Goal: Task Accomplishment & Management: Use online tool/utility

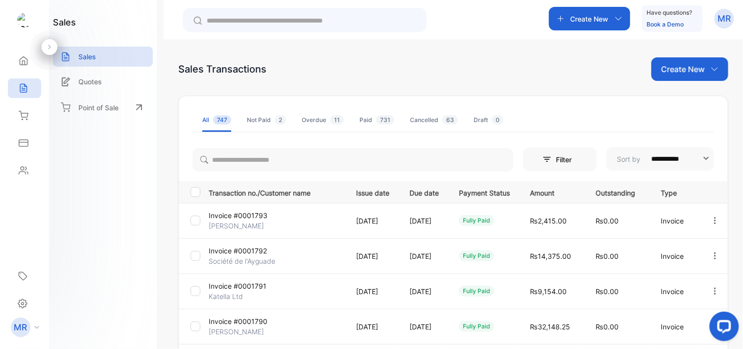
click at [26, 114] on icon at bounding box center [24, 116] width 10 height 10
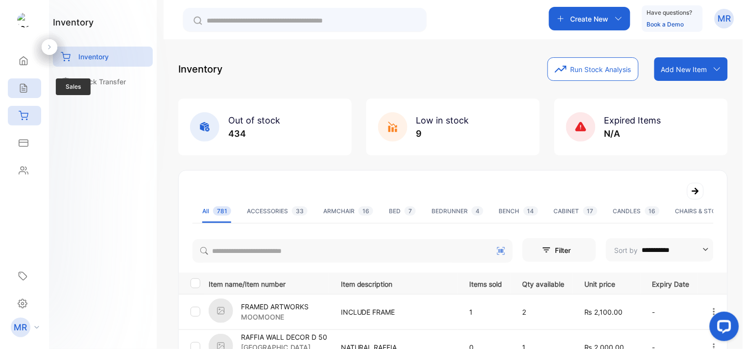
click at [31, 91] on div "Sales" at bounding box center [24, 88] width 33 height 20
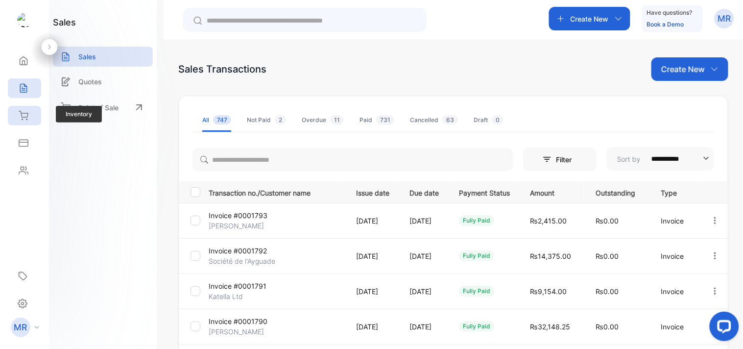
click at [22, 110] on div "Inventory" at bounding box center [24, 116] width 33 height 20
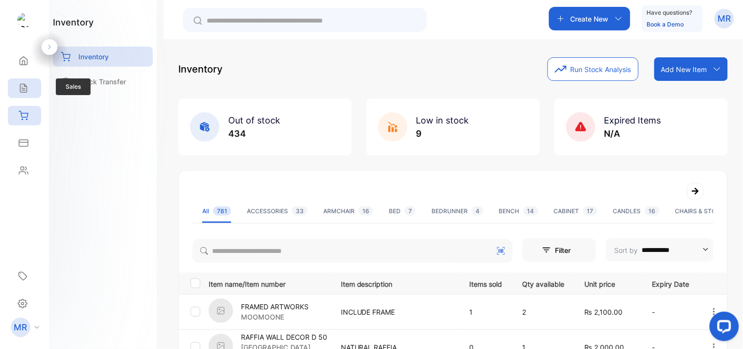
click at [20, 85] on icon at bounding box center [23, 88] width 6 height 8
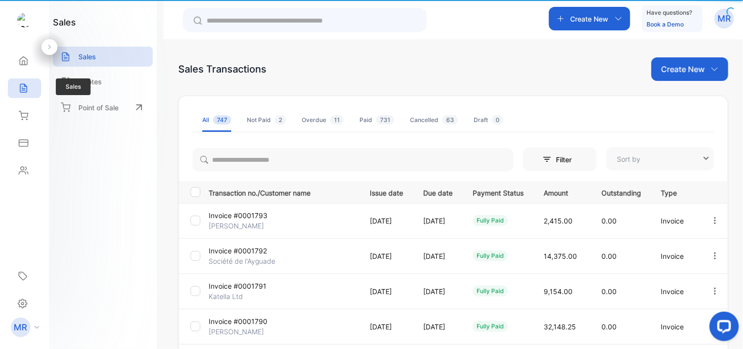
type input "**********"
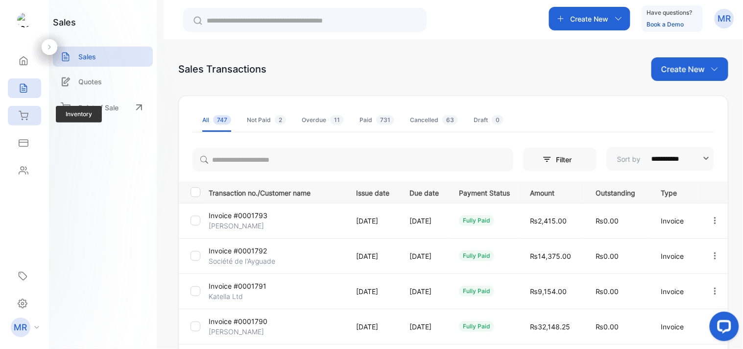
click at [20, 106] on div "Inventory" at bounding box center [24, 116] width 33 height 20
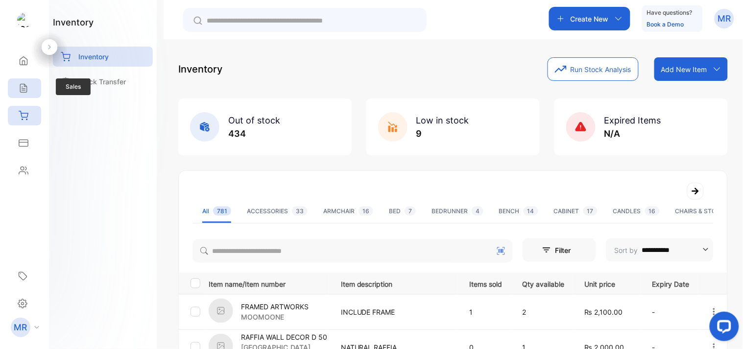
click at [22, 86] on icon at bounding box center [23, 88] width 6 height 8
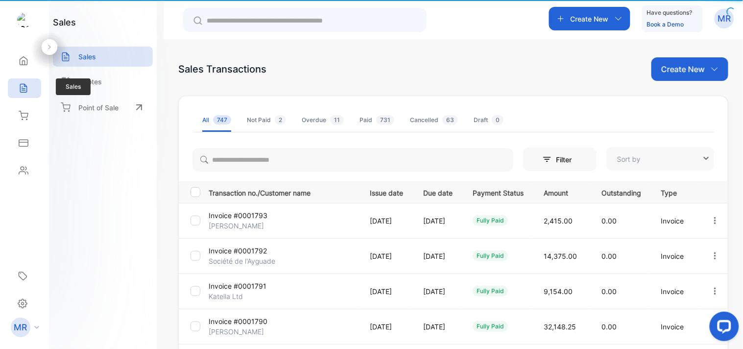
type input "**********"
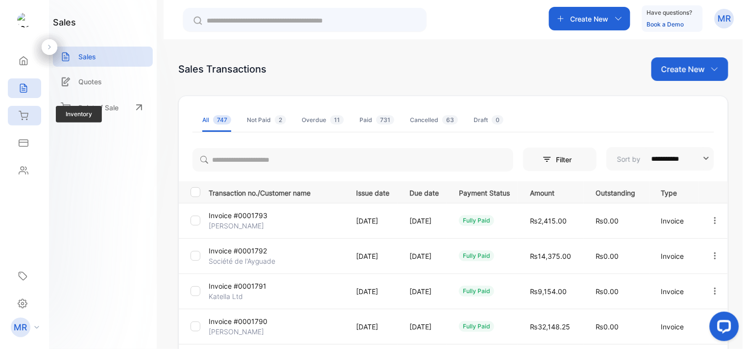
click at [24, 112] on icon at bounding box center [24, 116] width 10 height 10
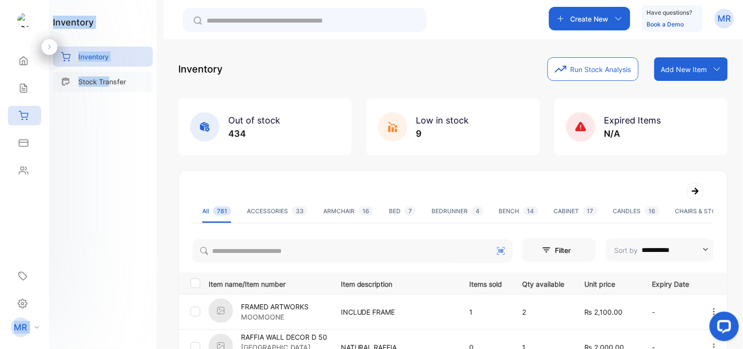
drag, startPoint x: 88, startPoint y: 86, endPoint x: 107, endPoint y: 81, distance: 19.2
click at [107, 81] on div "**********" at bounding box center [371, 203] width 743 height 407
click at [94, 117] on div "inventory Inventory Stock Transfer" at bounding box center [103, 174] width 108 height 349
click at [110, 78] on p "Stock Transfer" at bounding box center [102, 81] width 48 height 10
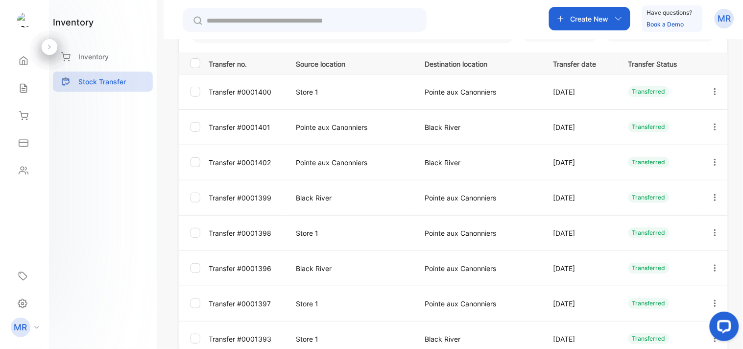
scroll to position [129, 0]
click at [711, 158] on icon "button" at bounding box center [715, 161] width 9 height 9
click at [679, 194] on span "View/Edit" at bounding box center [668, 190] width 36 height 12
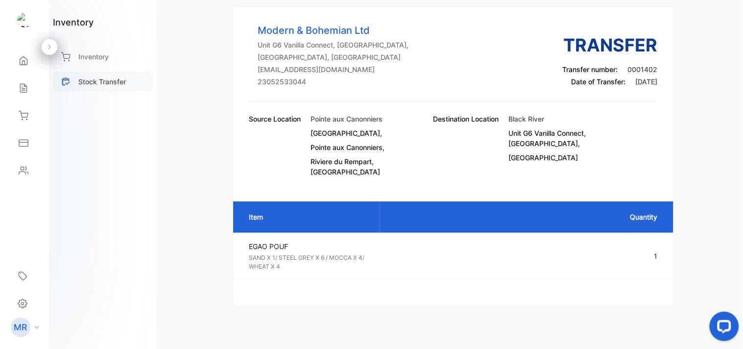
click at [111, 76] on p "Stock Transfer" at bounding box center [102, 81] width 48 height 10
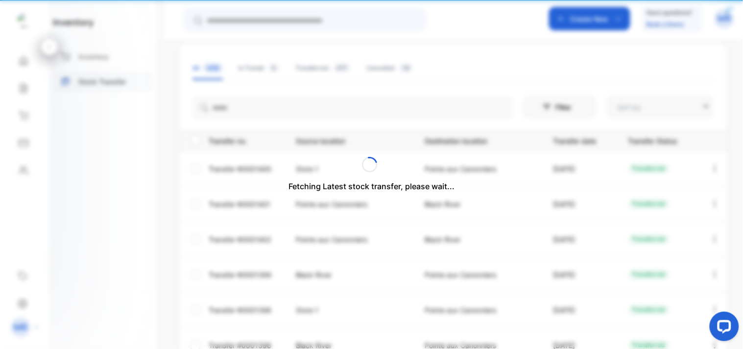
type input "**********"
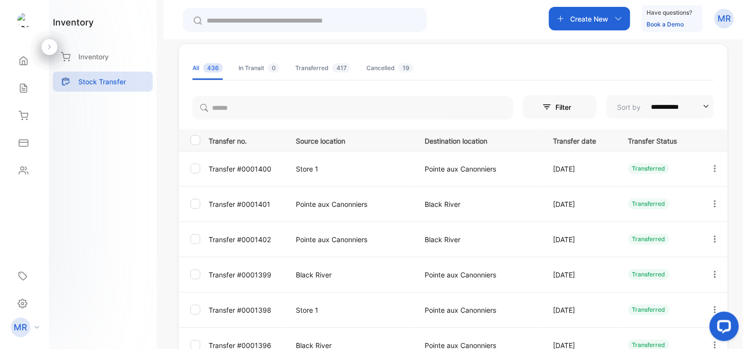
click at [712, 235] on icon "button" at bounding box center [715, 239] width 9 height 9
click at [665, 266] on span "View/Edit" at bounding box center [668, 267] width 36 height 12
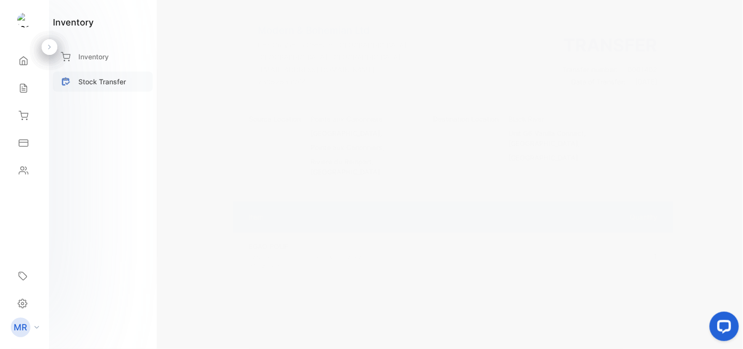
click at [115, 91] on div "Stock Transfer" at bounding box center [103, 82] width 100 height 20
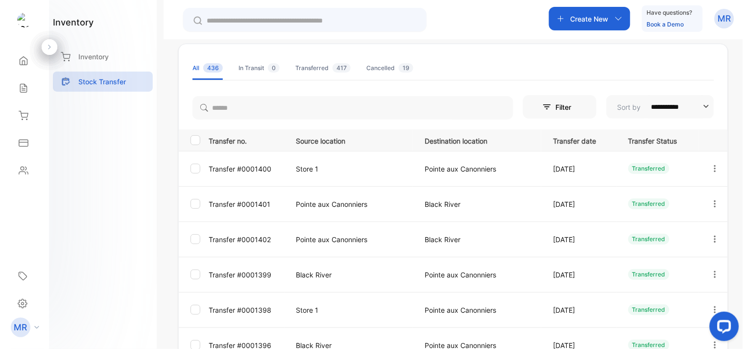
click at [713, 199] on icon "button" at bounding box center [715, 203] width 9 height 9
click at [669, 230] on span "View/Edit" at bounding box center [668, 232] width 36 height 12
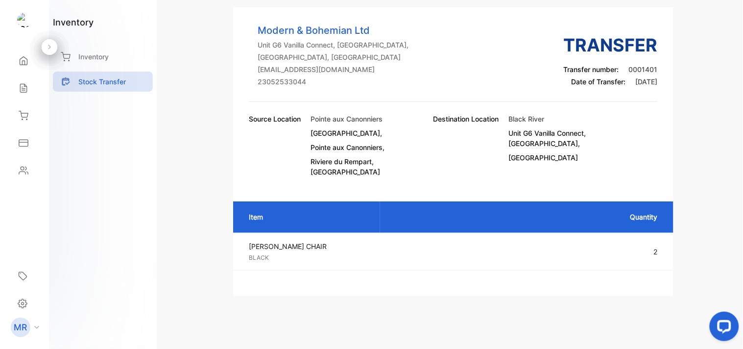
scroll to position [43, 0]
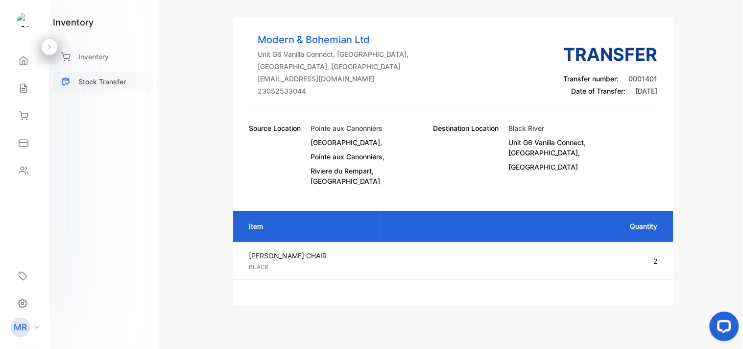
click at [109, 76] on p "Stock Transfer" at bounding box center [102, 81] width 48 height 10
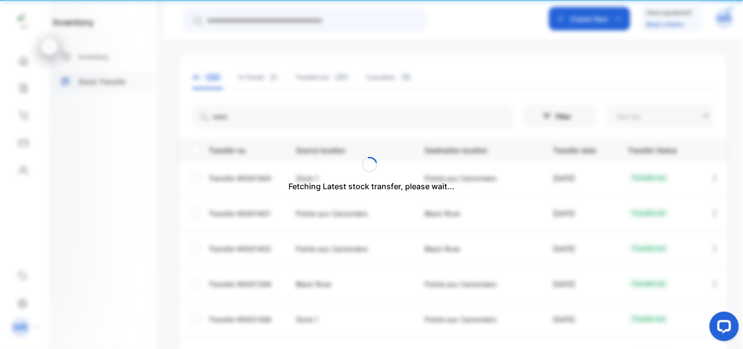
type input "**********"
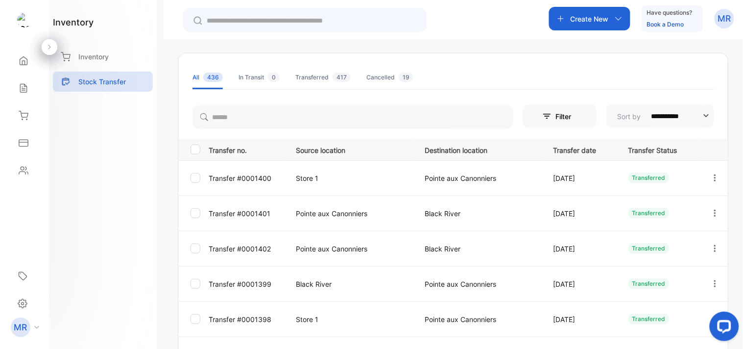
click at [711, 171] on button "button" at bounding box center [715, 178] width 9 height 20
click at [689, 206] on div "View/Edit" at bounding box center [678, 206] width 110 height 20
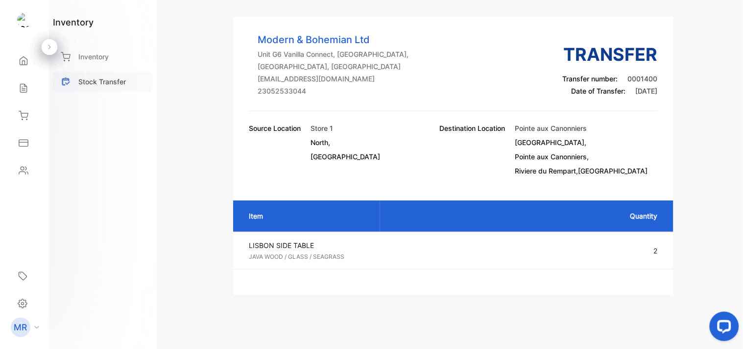
click at [116, 76] on p "Stock Transfer" at bounding box center [102, 81] width 48 height 10
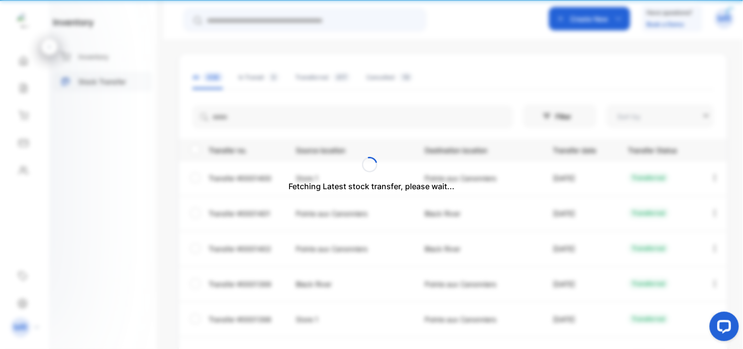
type input "**********"
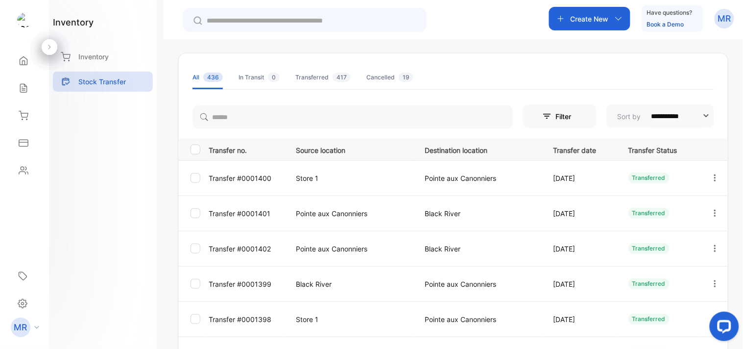
click at [714, 281] on icon "button" at bounding box center [715, 283] width 9 height 9
click at [678, 307] on span "View/Edit" at bounding box center [668, 312] width 36 height 12
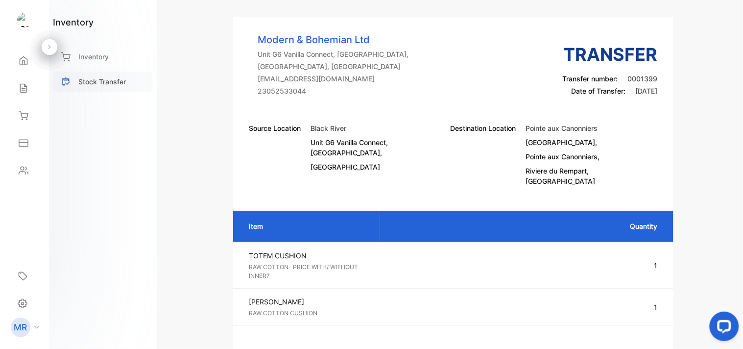
click at [109, 83] on p "Stock Transfer" at bounding box center [102, 81] width 48 height 10
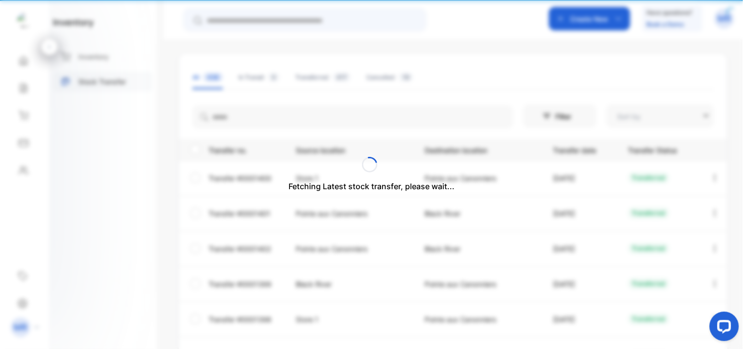
type input "**********"
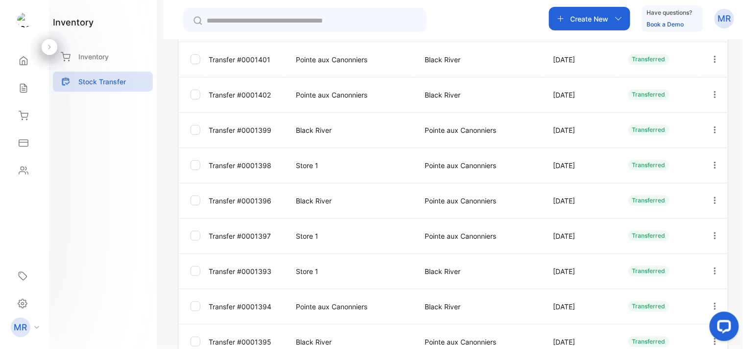
scroll to position [204, 0]
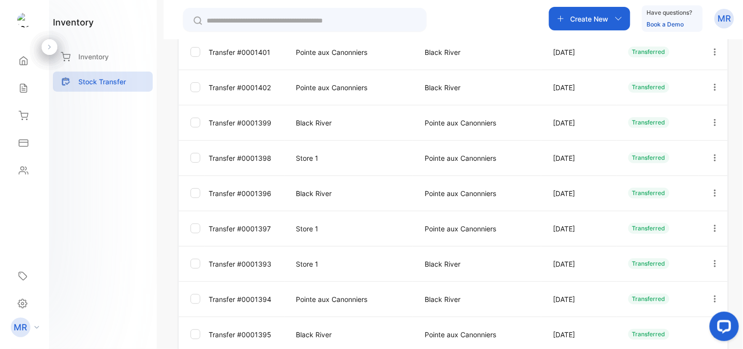
click at [711, 194] on icon "button" at bounding box center [715, 193] width 9 height 9
click at [688, 223] on div "View/Edit" at bounding box center [678, 221] width 110 height 20
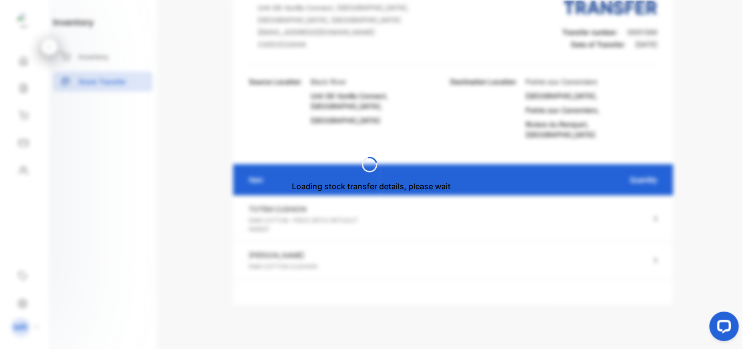
scroll to position [43, 0]
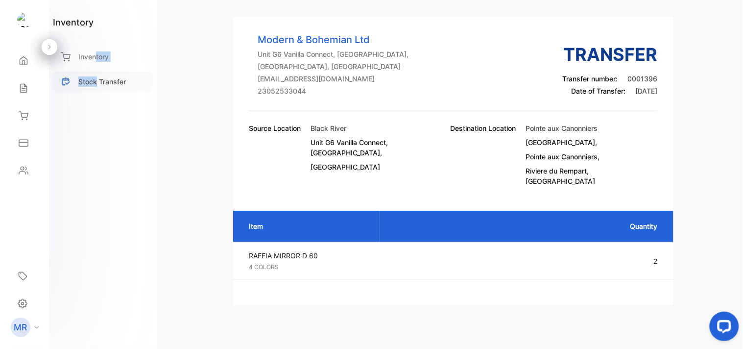
drag, startPoint x: 95, startPoint y: 70, endPoint x: 97, endPoint y: 80, distance: 10.6
click at [97, 80] on div "Inventory Stock Transfer" at bounding box center [103, 72] width 100 height 50
click at [97, 125] on div "inventory Inventory Stock Transfer" at bounding box center [103, 174] width 108 height 349
click at [110, 85] on p "Stock Transfer" at bounding box center [102, 81] width 48 height 10
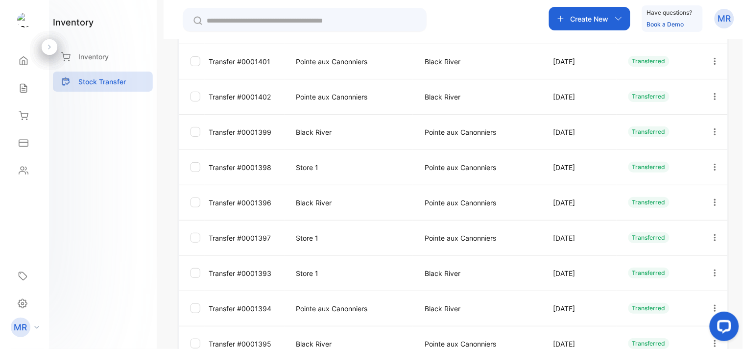
scroll to position [197, 0]
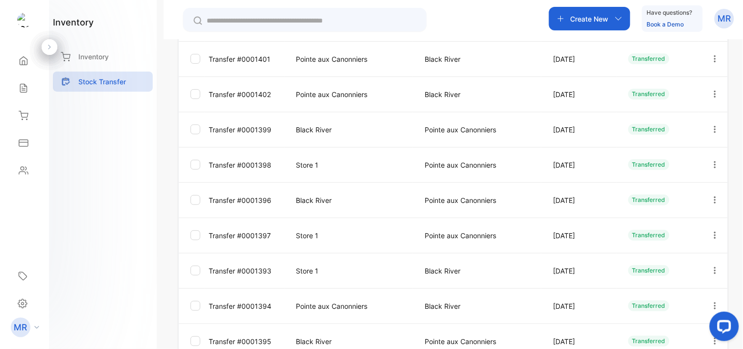
click at [711, 193] on button "button" at bounding box center [715, 200] width 9 height 20
click at [679, 222] on span "View/Edit" at bounding box center [668, 228] width 36 height 12
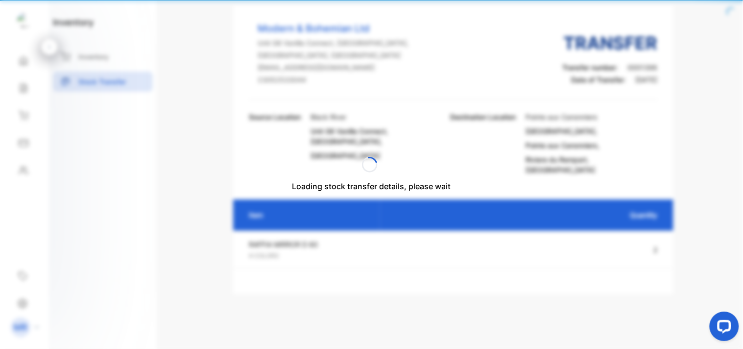
scroll to position [43, 0]
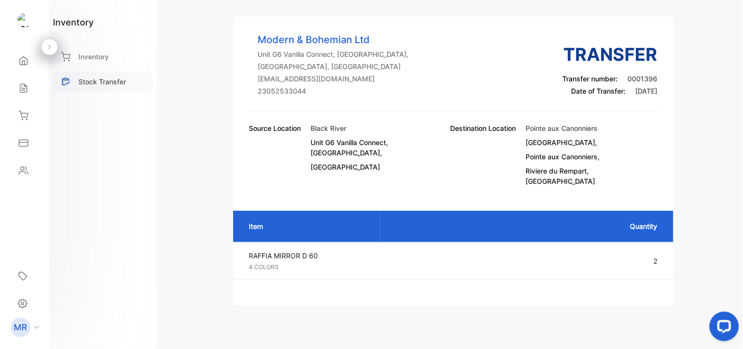
click at [109, 73] on div "Stock Transfer" at bounding box center [103, 82] width 100 height 20
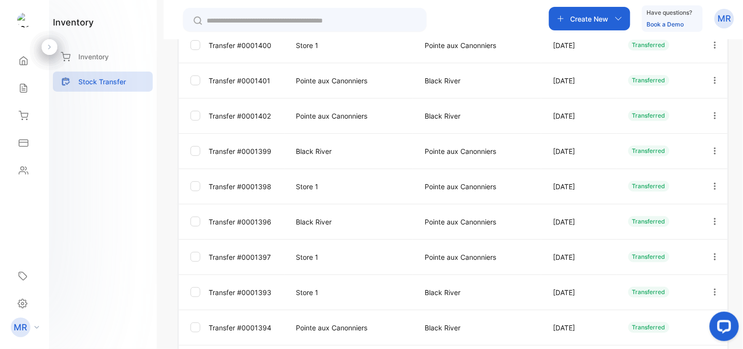
scroll to position [179, 0]
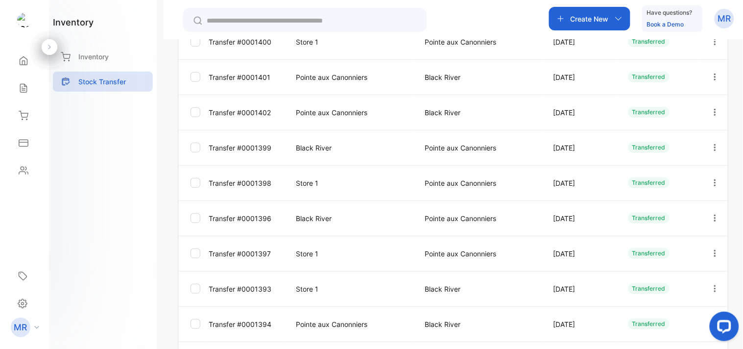
click at [711, 218] on icon "button" at bounding box center [715, 218] width 9 height 9
click at [688, 246] on div "View/Edit" at bounding box center [678, 246] width 110 height 20
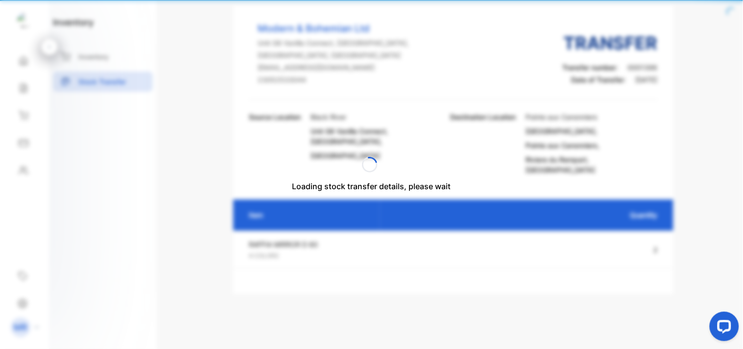
scroll to position [43, 0]
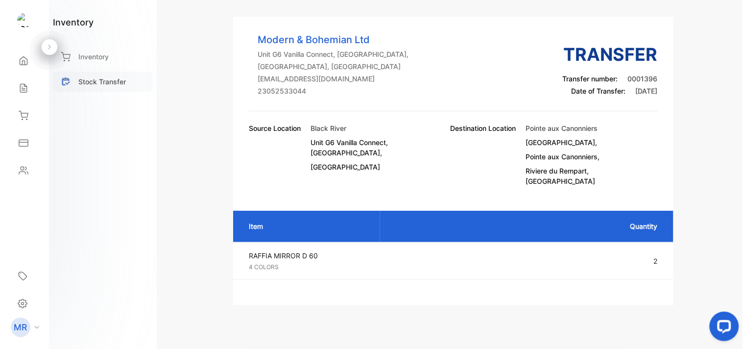
click at [99, 79] on p "Stock Transfer" at bounding box center [102, 81] width 48 height 10
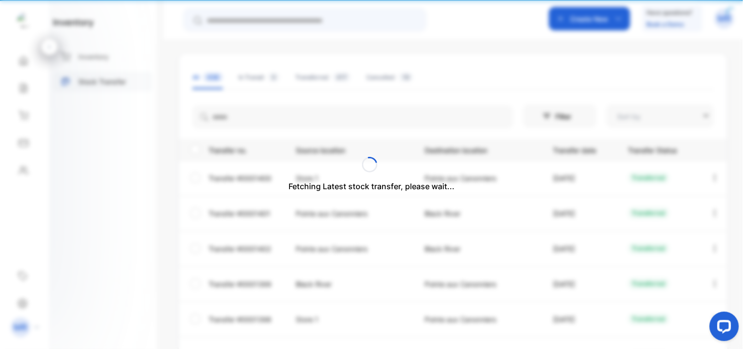
type input "**********"
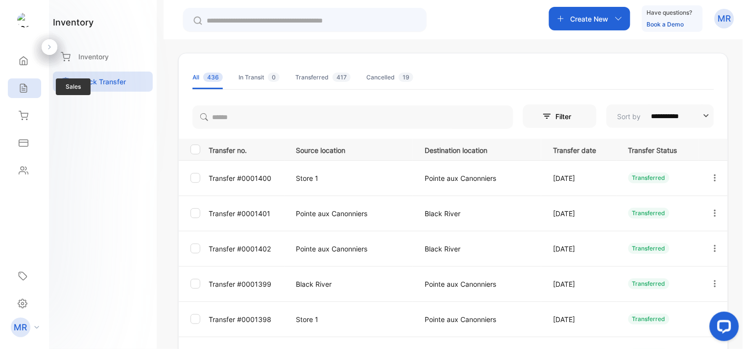
click at [27, 92] on icon at bounding box center [24, 88] width 10 height 10
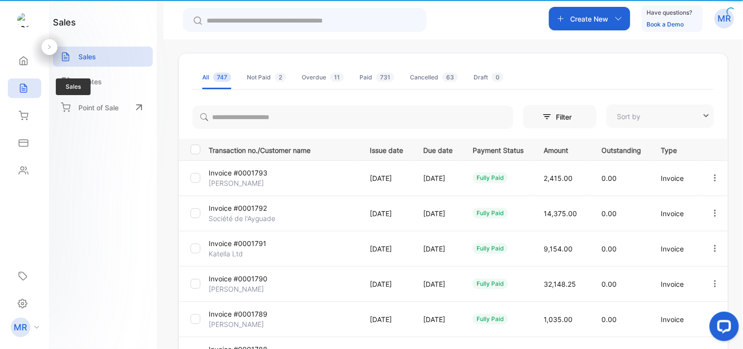
type input "**********"
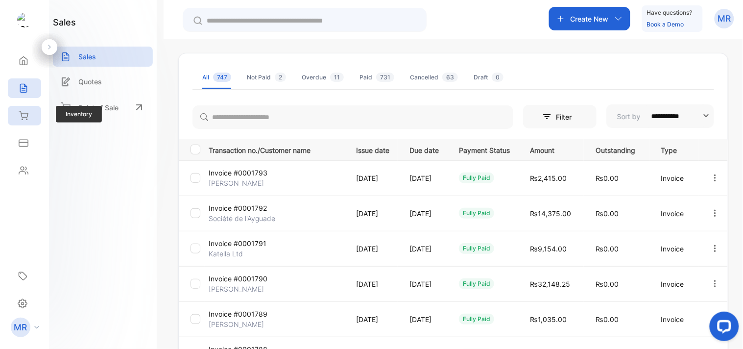
click at [22, 117] on icon at bounding box center [23, 115] width 9 height 8
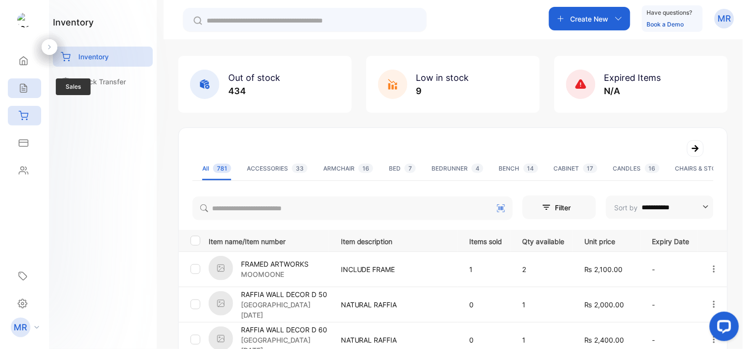
click at [25, 90] on icon at bounding box center [24, 88] width 10 height 10
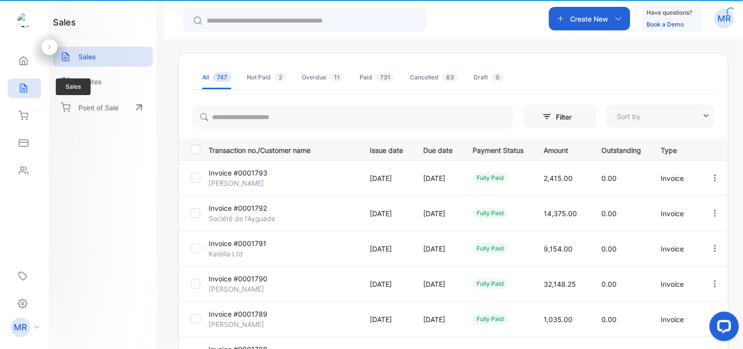
type input "**********"
